Goal: Task Accomplishment & Management: Manage account settings

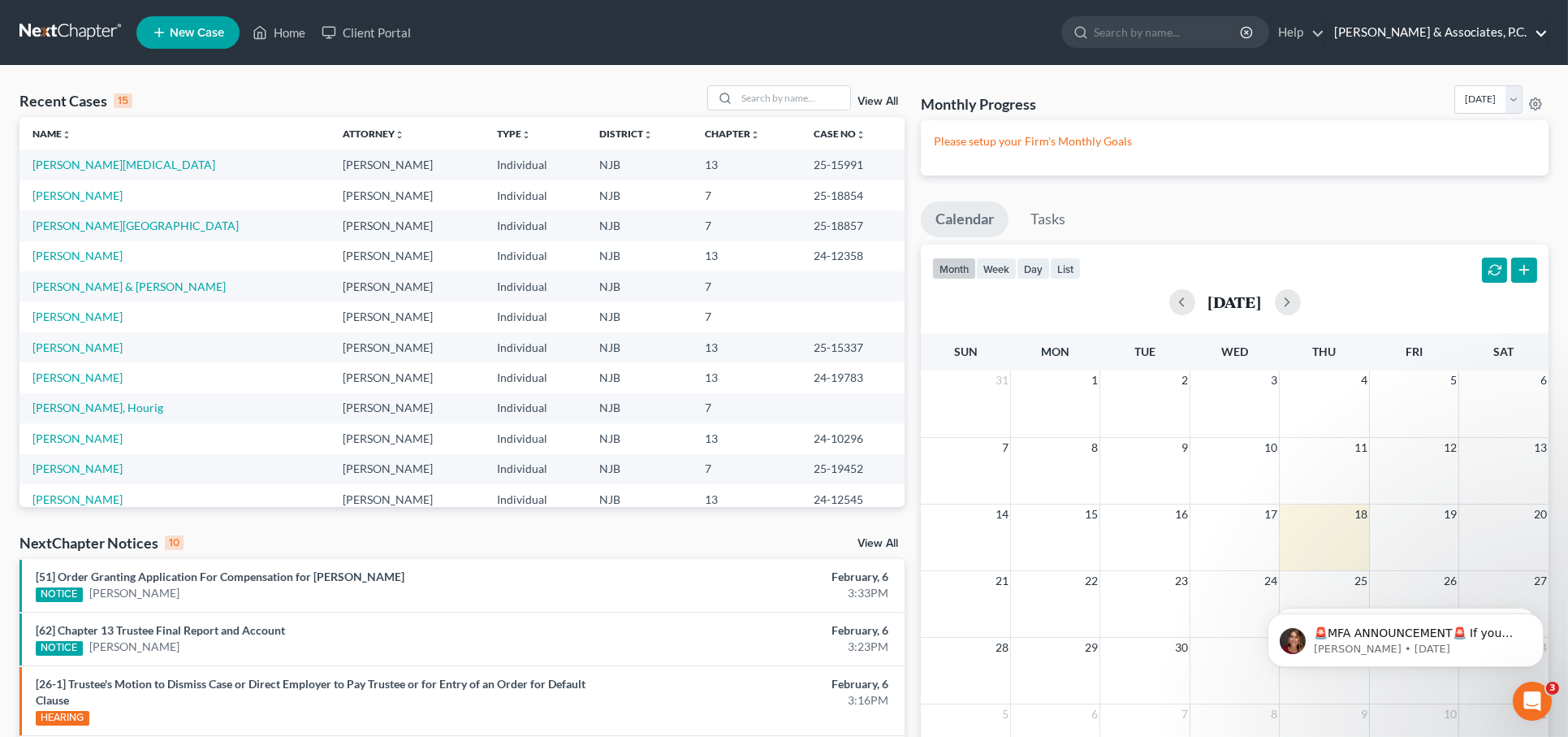
click at [1450, 22] on link "[PERSON_NAME] & Associates, P.C." at bounding box center [1437, 32] width 222 height 29
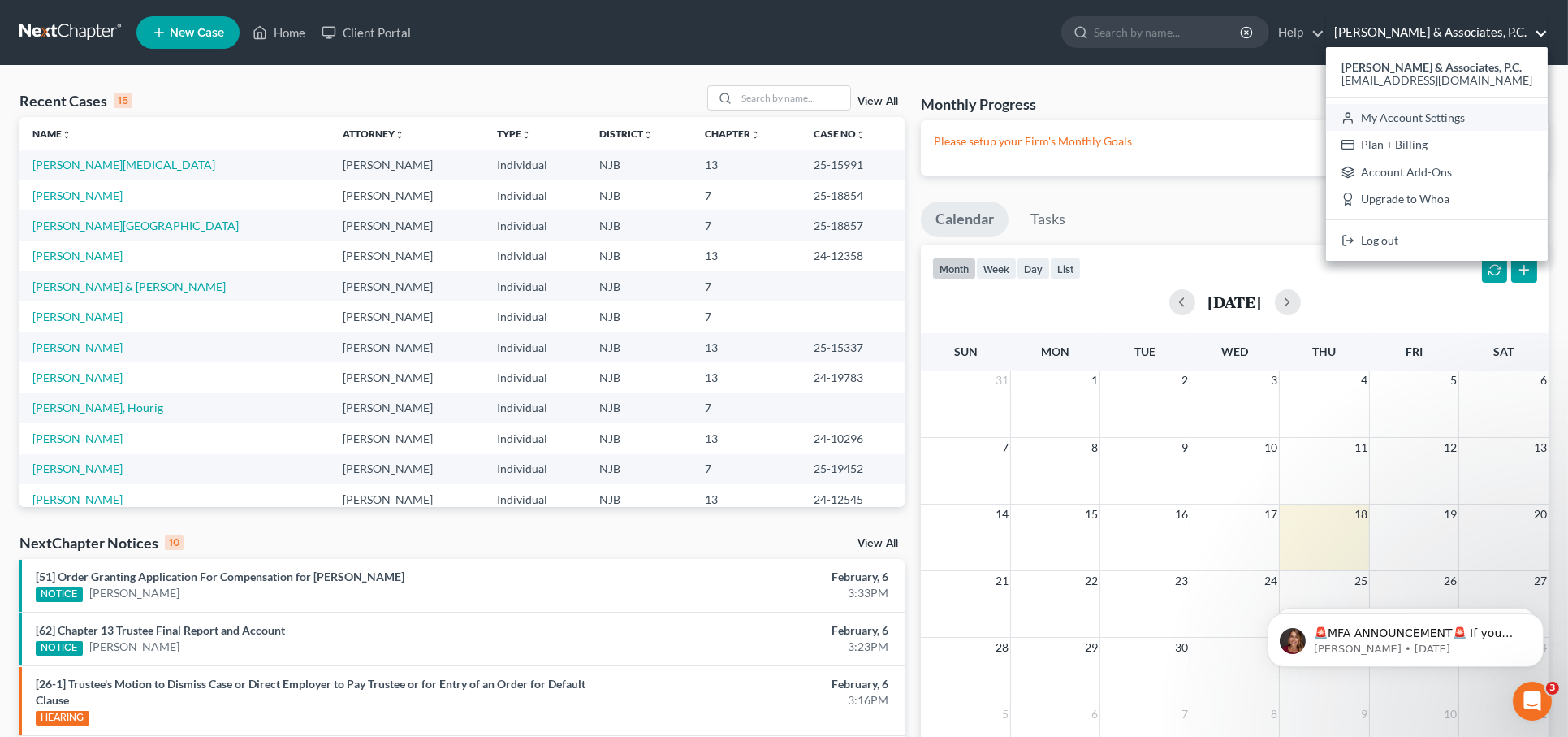
click at [1421, 121] on link "My Account Settings" at bounding box center [1437, 118] width 222 height 28
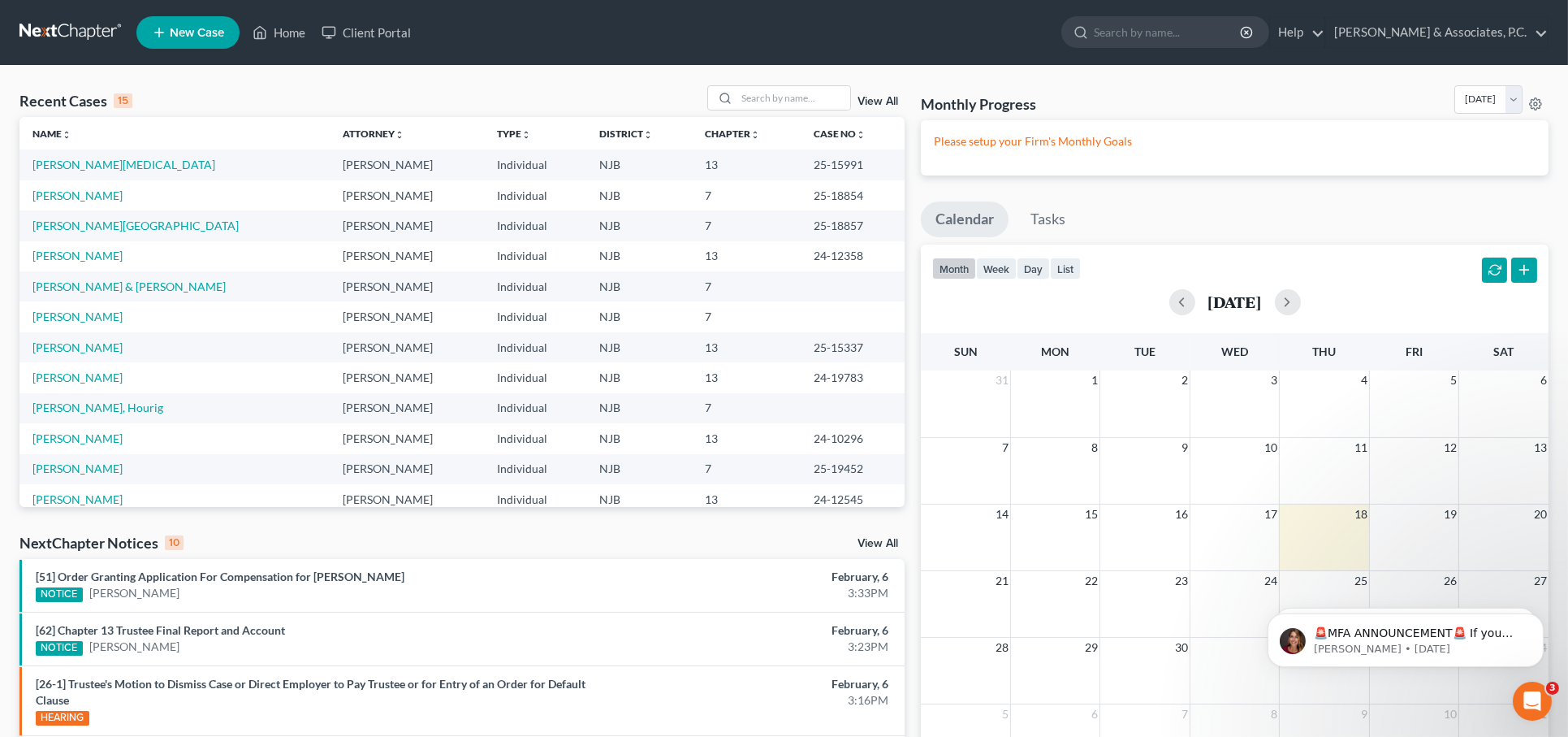
select select "24"
select select "33"
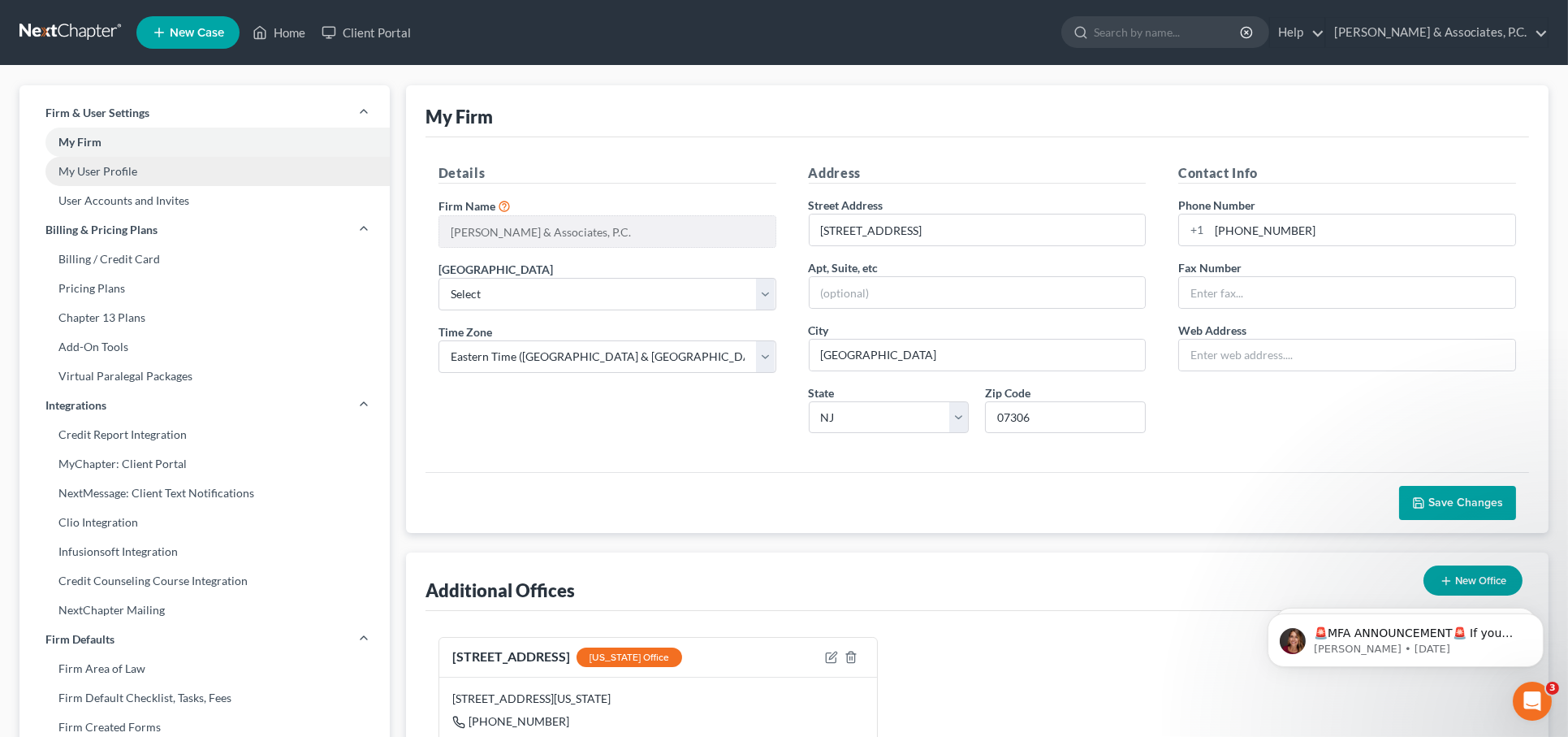
click at [201, 168] on link "My User Profile" at bounding box center [204, 171] width 370 height 29
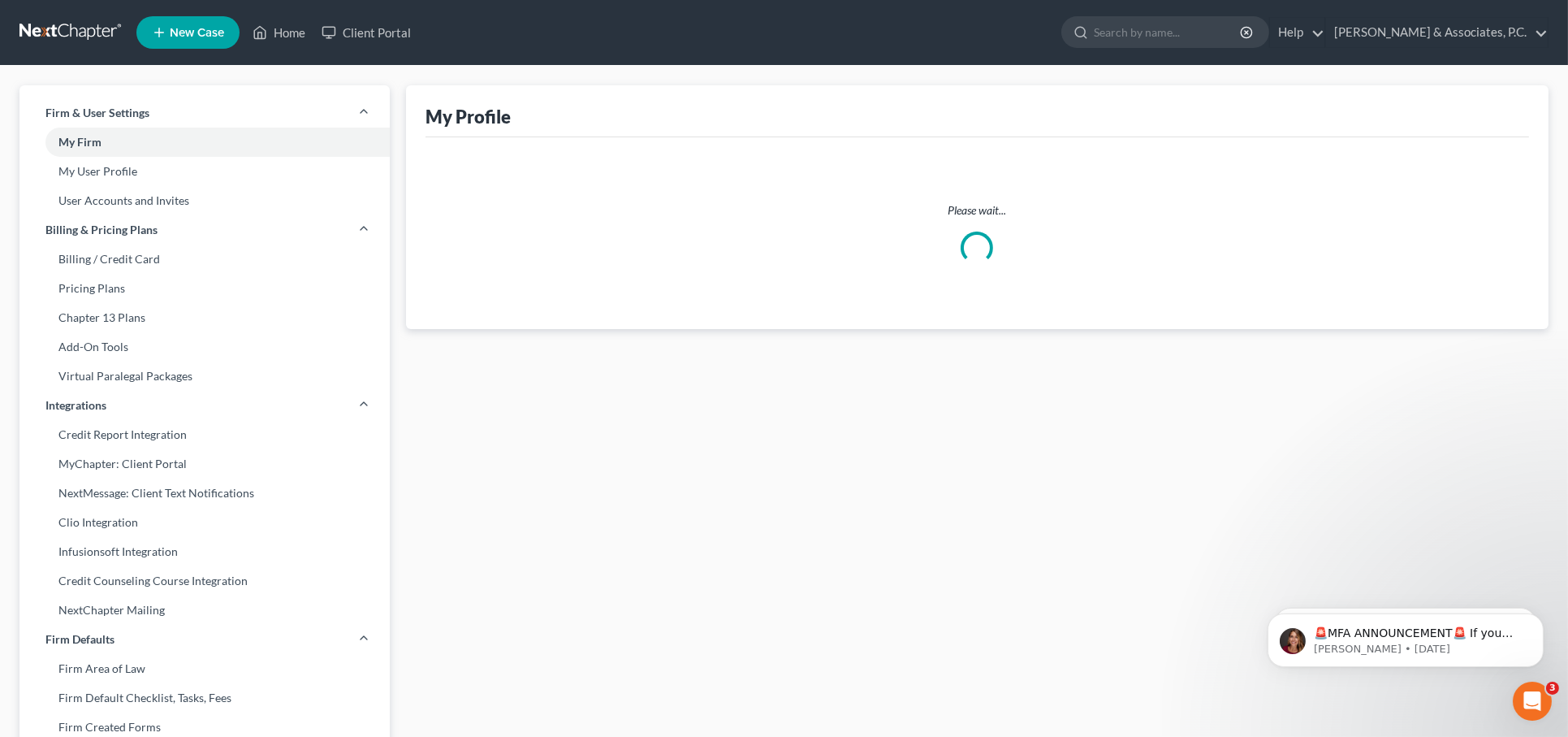
select select "33"
select select "51"
select select "assistant"
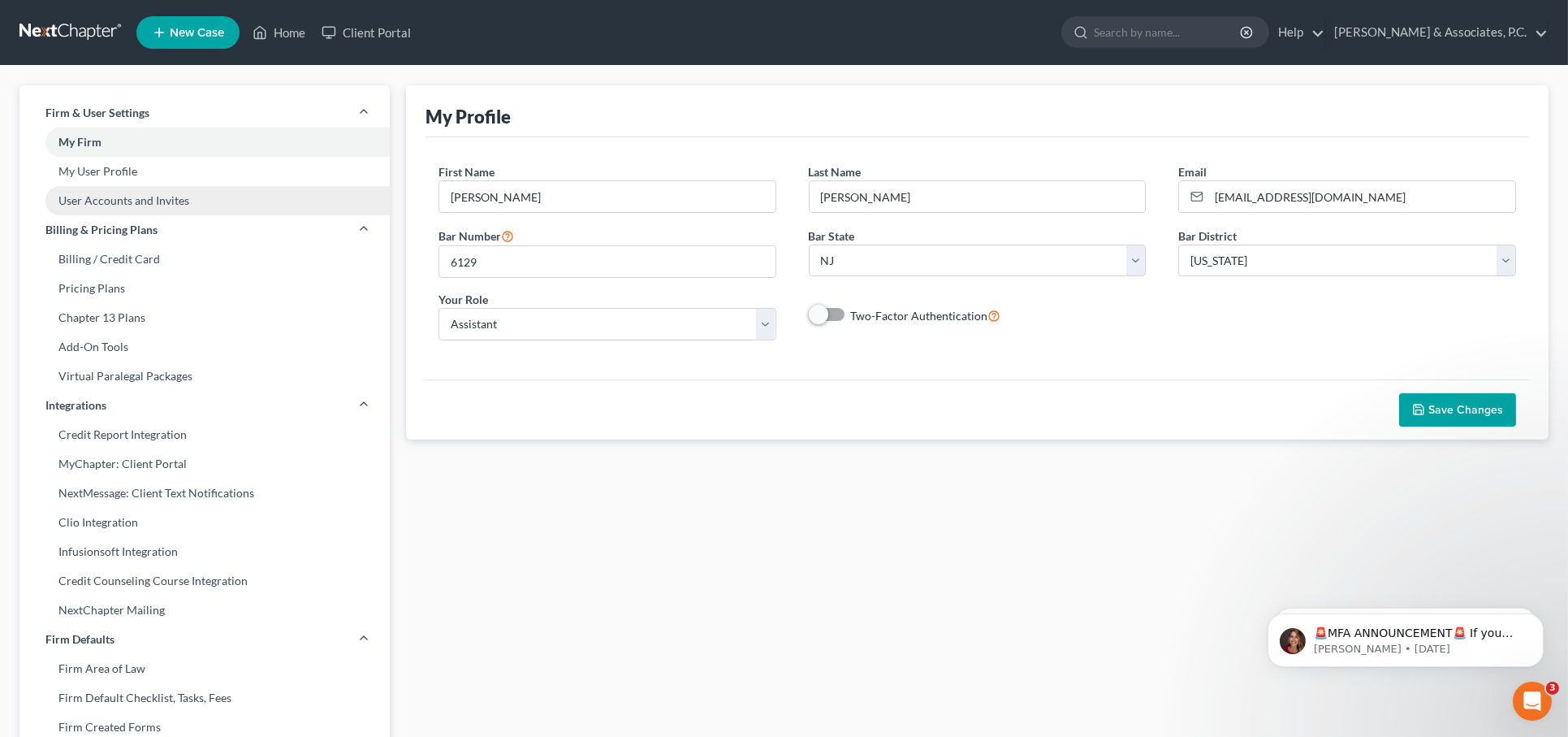
click at [87, 211] on link "User Accounts and Invites" at bounding box center [204, 200] width 370 height 29
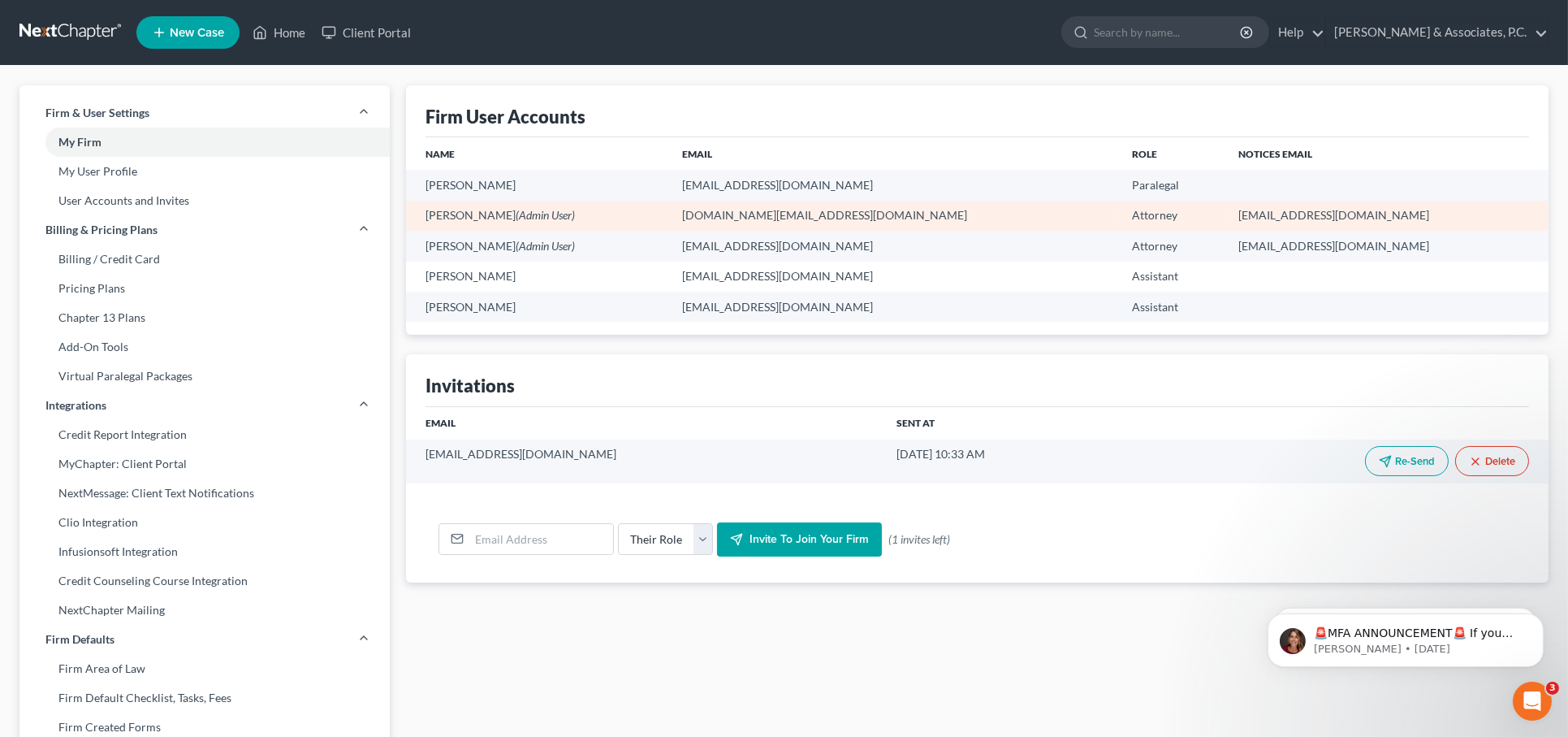
click at [876, 221] on td "[DOMAIN_NAME][EMAIL_ADDRESS][DOMAIN_NAME]" at bounding box center [895, 215] width 451 height 30
drag, startPoint x: 883, startPoint y: 212, endPoint x: 742, endPoint y: 213, distance: 141.0
click at [742, 213] on td "[DOMAIN_NAME][EMAIL_ADDRESS][DOMAIN_NAME]" at bounding box center [895, 215] width 451 height 30
copy td "[DOMAIN_NAME][EMAIL_ADDRESS][DOMAIN_NAME]"
